Goal: Task Accomplishment & Management: Use online tool/utility

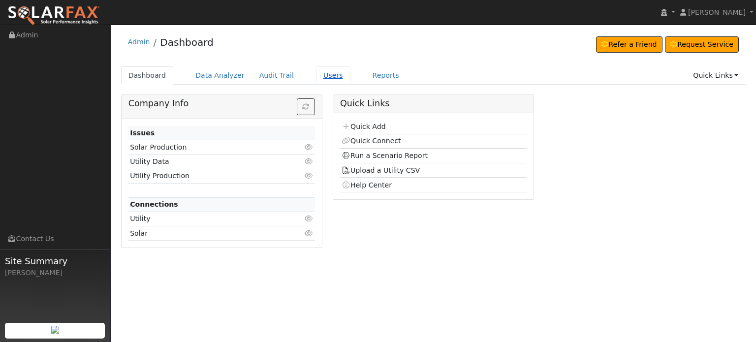
click at [320, 73] on link "Users" at bounding box center [333, 75] width 34 height 18
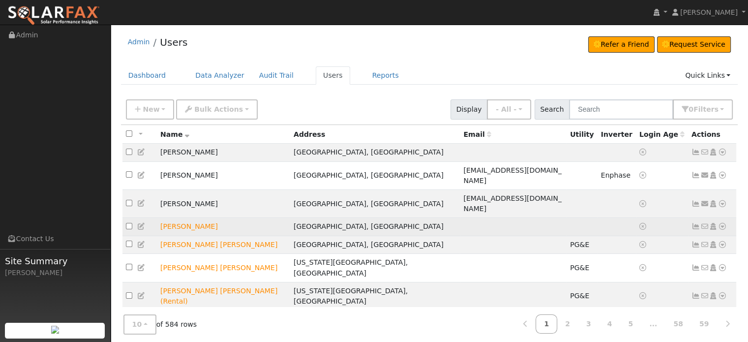
click at [719, 223] on icon at bounding box center [722, 226] width 9 height 7
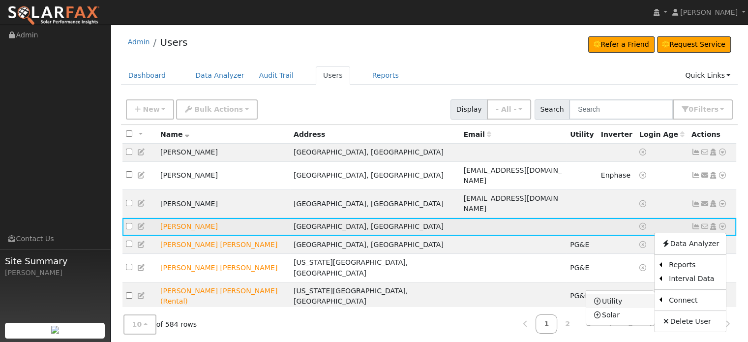
click at [614, 294] on link "Utility" at bounding box center [620, 301] width 68 height 14
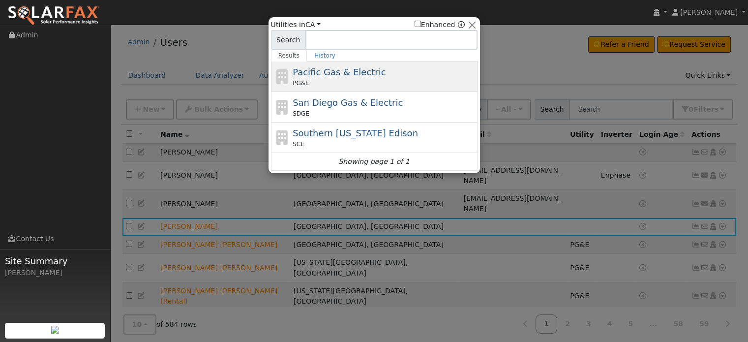
click at [335, 72] on span "Pacific Gas & Electric" at bounding box center [339, 72] width 93 height 10
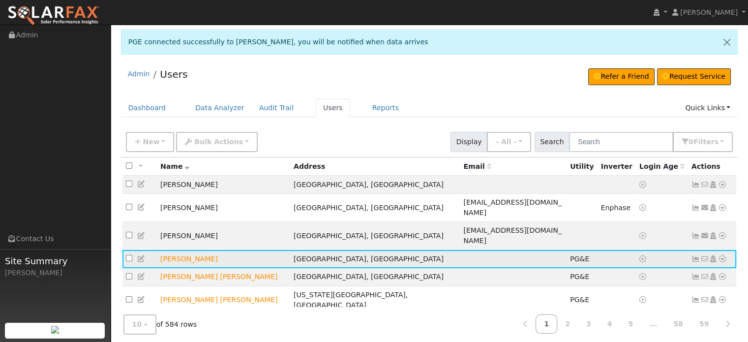
click at [694, 255] on icon at bounding box center [696, 258] width 9 height 7
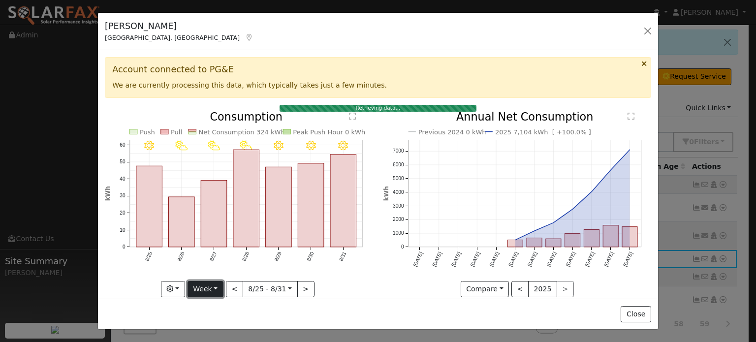
click at [218, 281] on button "Week" at bounding box center [205, 289] width 36 height 17
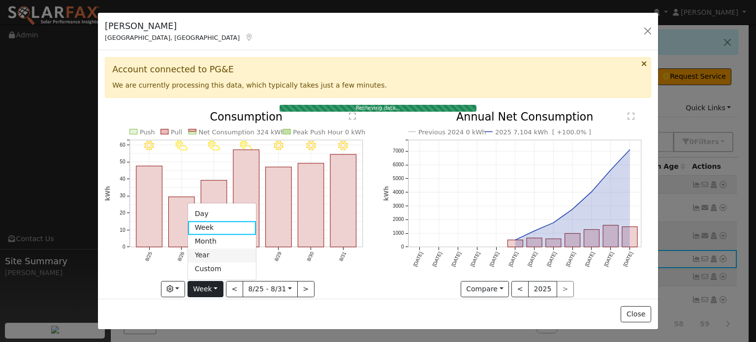
click at [202, 251] on link "Year" at bounding box center [222, 255] width 68 height 14
type input "[DATE]"
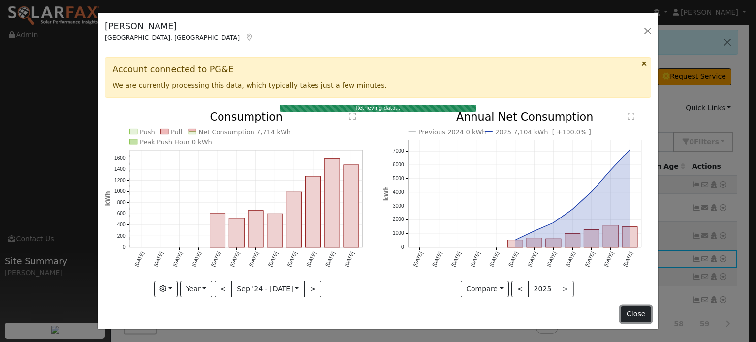
click at [636, 318] on button "Close" at bounding box center [635, 314] width 30 height 17
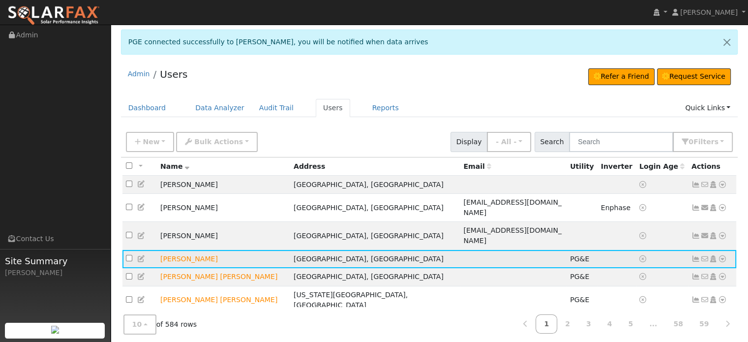
click at [696, 255] on icon at bounding box center [696, 258] width 9 height 7
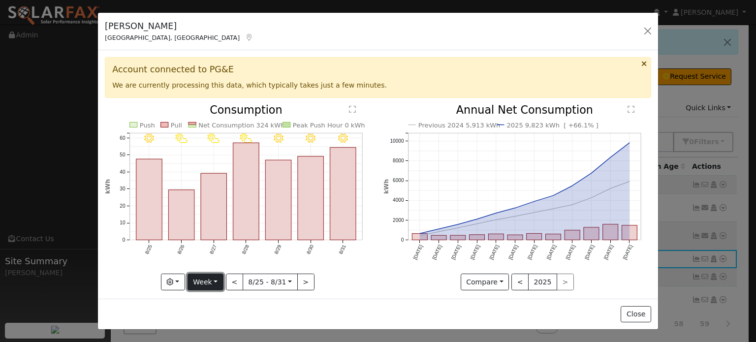
click at [213, 278] on button "Week" at bounding box center [205, 282] width 36 height 17
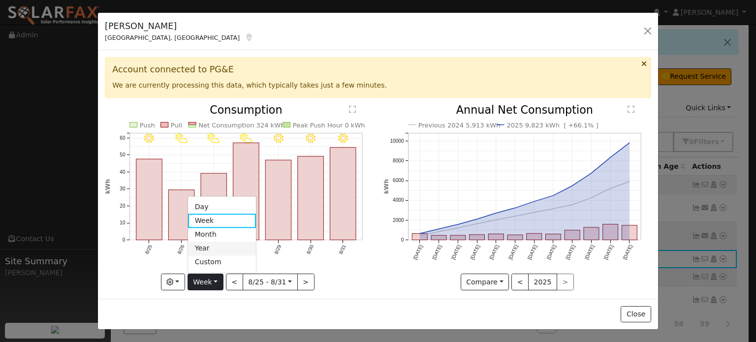
click at [209, 246] on link "Year" at bounding box center [222, 249] width 68 height 14
type input "[DATE]"
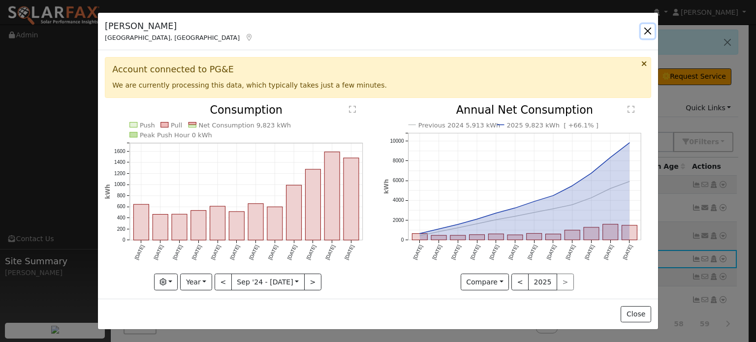
click at [647, 31] on button "button" at bounding box center [648, 31] width 14 height 14
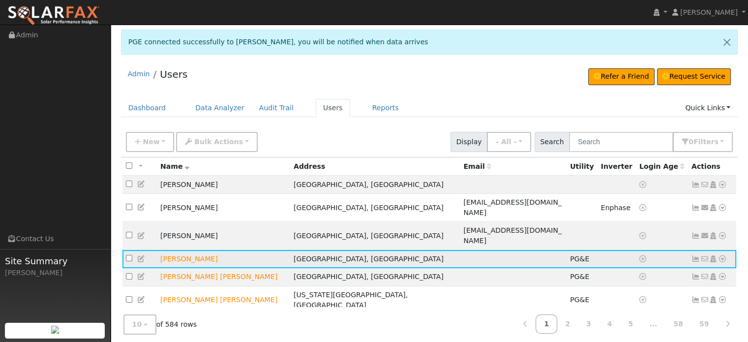
click at [724, 255] on icon at bounding box center [722, 258] width 9 height 7
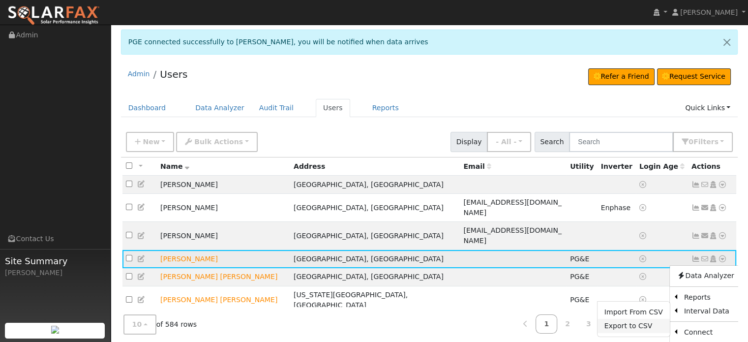
click at [627, 319] on link "Export to CSV" at bounding box center [634, 326] width 72 height 14
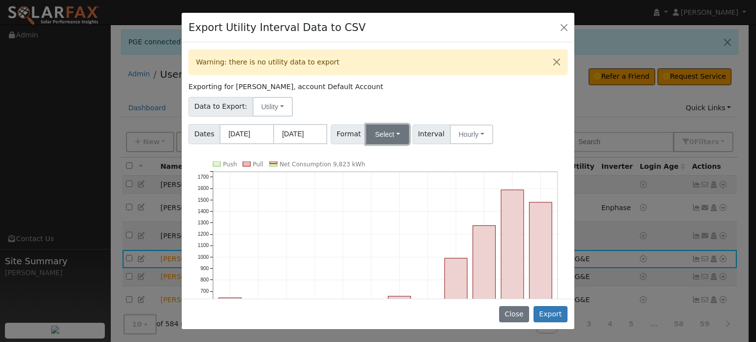
click at [385, 128] on button "Select" at bounding box center [387, 134] width 43 height 20
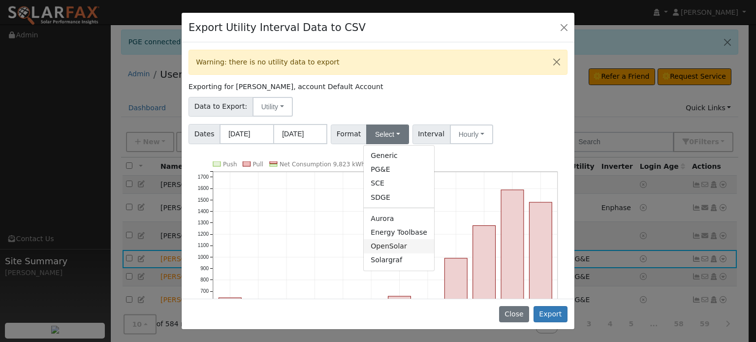
click at [381, 247] on link "OpenSolar" at bounding box center [399, 246] width 70 height 14
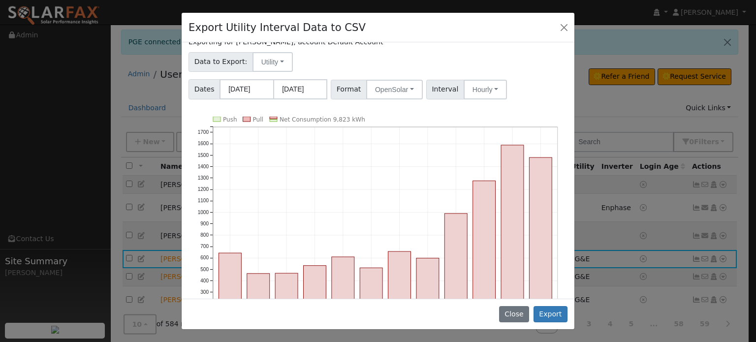
scroll to position [101, 0]
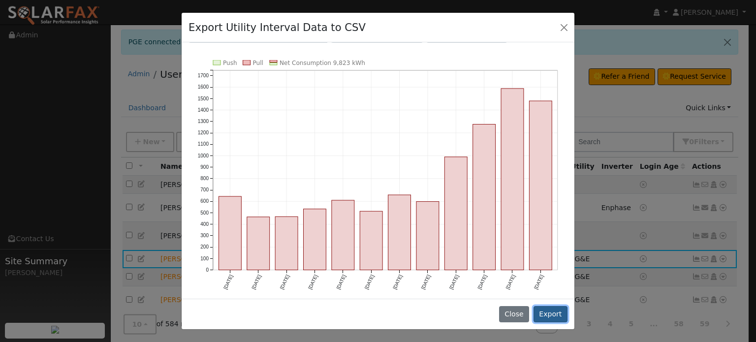
click at [545, 309] on button "Export" at bounding box center [550, 314] width 34 height 17
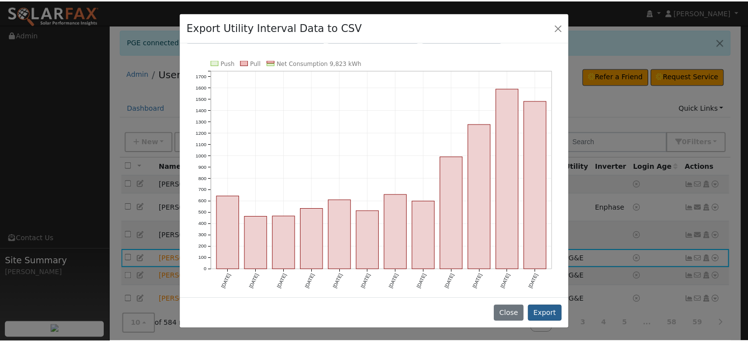
scroll to position [0, 0]
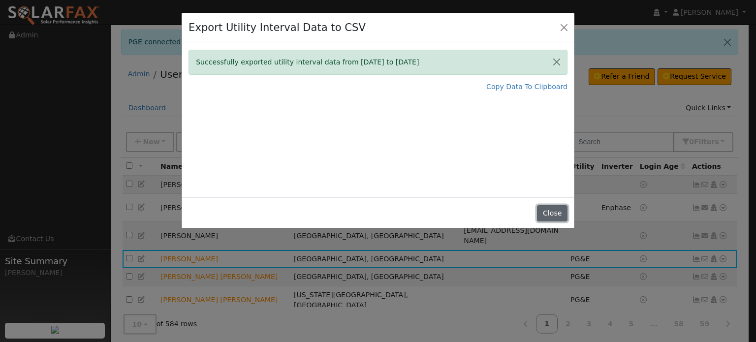
click at [555, 216] on button "Close" at bounding box center [552, 213] width 30 height 17
